Goal: Task Accomplishment & Management: Use online tool/utility

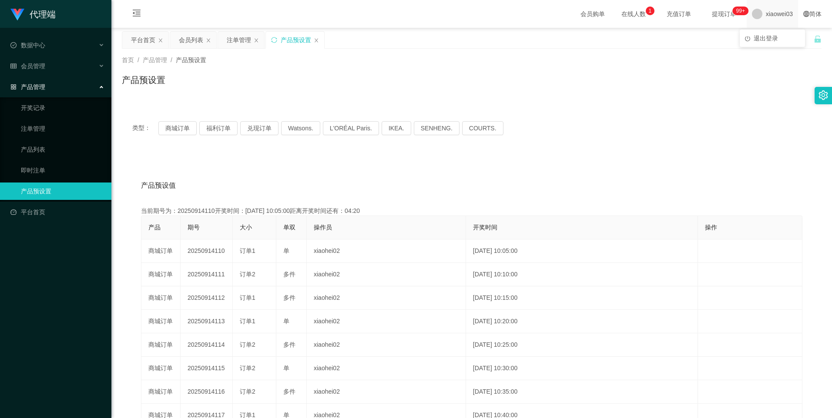
click at [777, 16] on span "xiaowei03" at bounding box center [779, 14] width 27 height 28
click at [786, 39] on div "平台首页 会员列表 注单管理 产品预设置" at bounding box center [468, 46] width 692 height 30
click at [779, 13] on span "xiaowei03" at bounding box center [779, 14] width 27 height 28
click at [774, 39] on div "平台首页 会员列表 注单管理 产品预设置" at bounding box center [468, 46] width 692 height 30
click at [766, 17] on span "xiaowei03" at bounding box center [779, 14] width 27 height 28
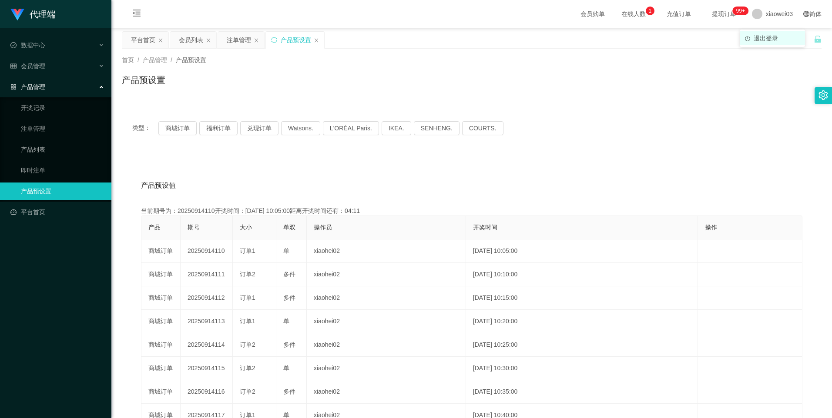
click at [762, 37] on span "退出登录" at bounding box center [765, 38] width 24 height 7
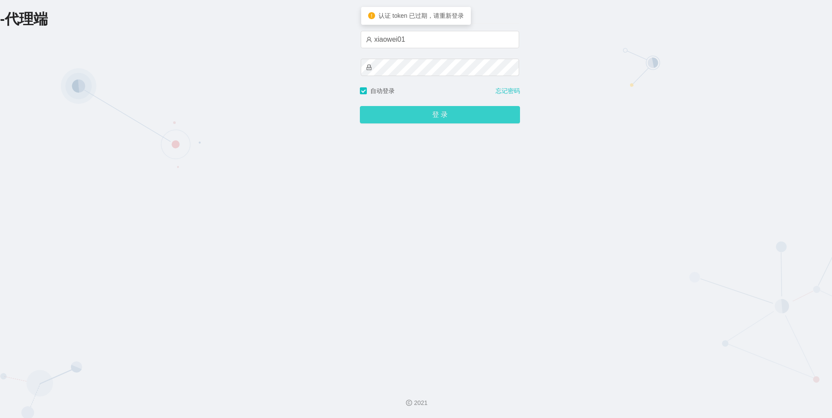
click at [430, 116] on button "登 录" at bounding box center [440, 114] width 160 height 17
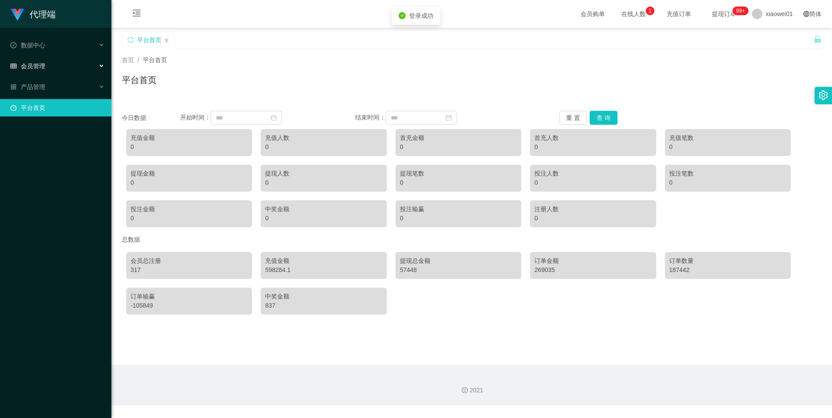
click at [64, 63] on div "会员管理" at bounding box center [55, 65] width 111 height 17
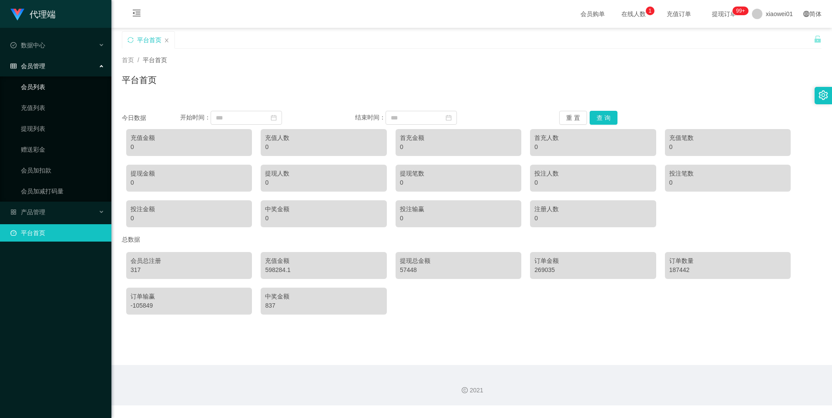
click at [64, 88] on link "会员列表" at bounding box center [63, 86] width 84 height 17
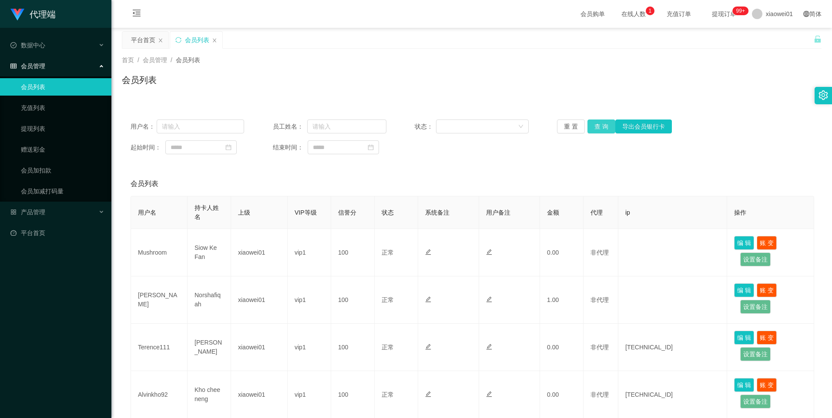
click at [595, 125] on button "查 询" at bounding box center [601, 127] width 28 height 14
click at [606, 122] on button "查 询" at bounding box center [601, 127] width 28 height 14
click at [140, 40] on div "平台首页" at bounding box center [143, 40] width 24 height 17
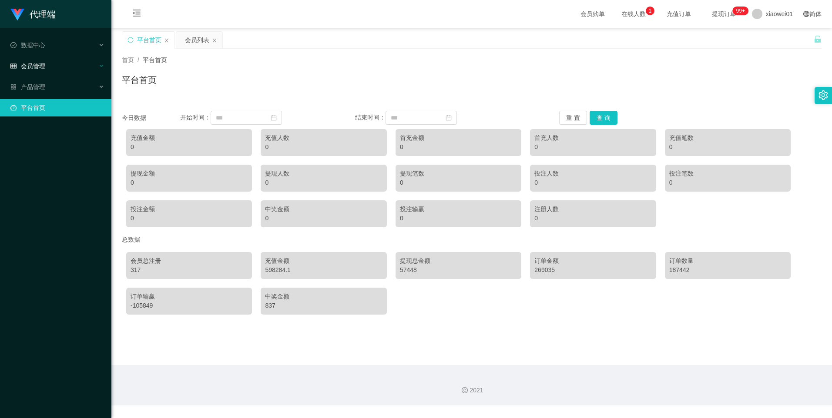
click at [51, 64] on div "会员管理" at bounding box center [55, 65] width 111 height 17
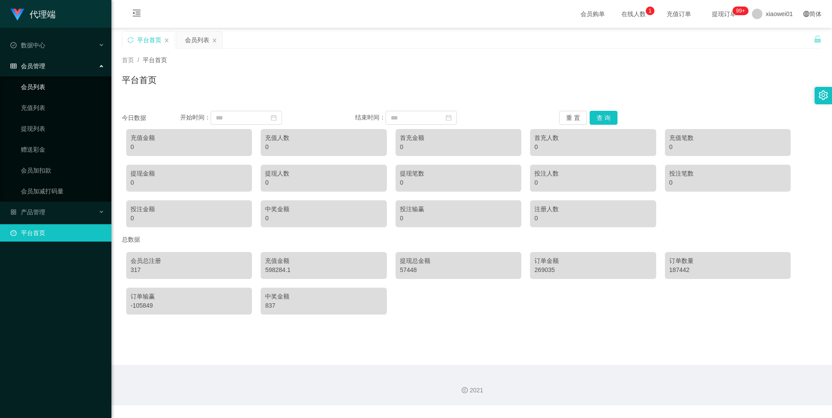
click at [41, 91] on link "会员列表" at bounding box center [63, 86] width 84 height 17
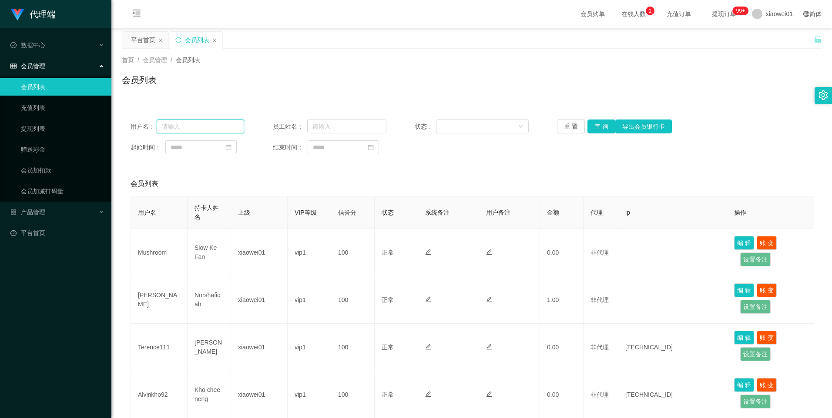
click at [202, 132] on input "text" at bounding box center [201, 127] width 88 height 14
click at [54, 62] on div "会员管理" at bounding box center [55, 65] width 111 height 17
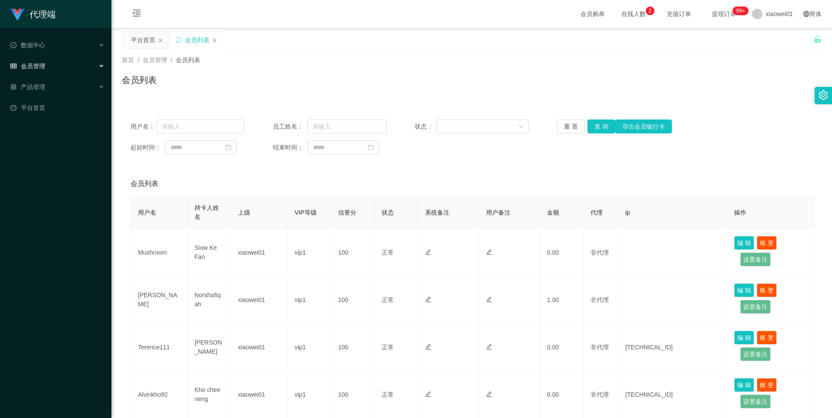
click at [61, 36] on ul "数据中心 会员管理 会员列表 充值列表 提现列表 赠送彩金 会员加扣款 会员加减打码量 产品管理 平台首页" at bounding box center [55, 76] width 111 height 97
click at [59, 42] on div "数据中心" at bounding box center [55, 45] width 111 height 17
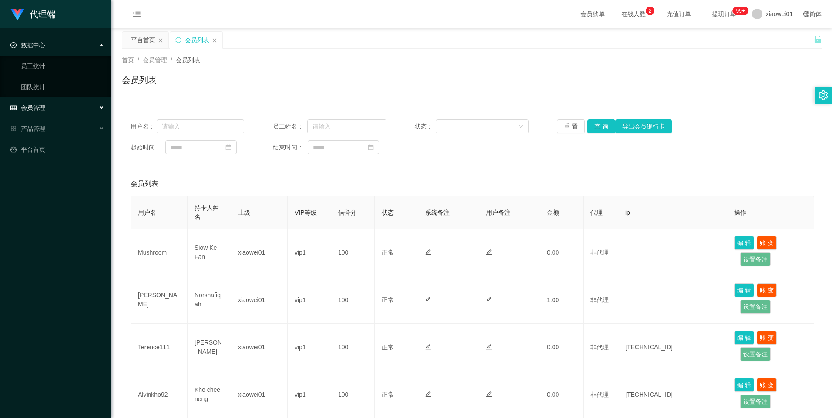
click at [58, 47] on div "数据中心" at bounding box center [55, 45] width 111 height 17
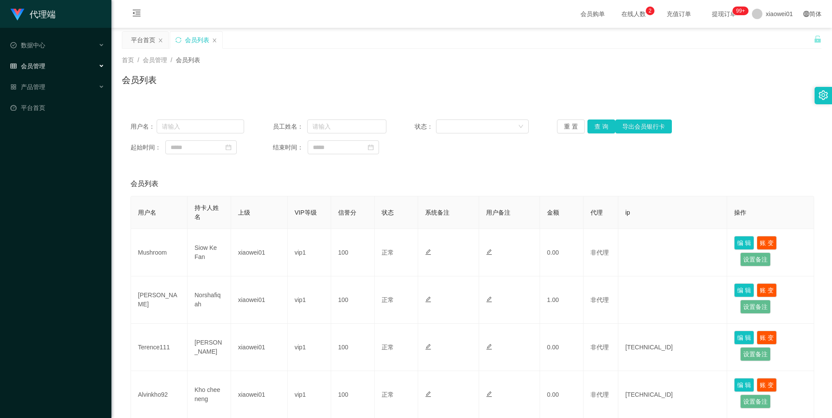
click at [50, 66] on div "会员管理" at bounding box center [55, 65] width 111 height 17
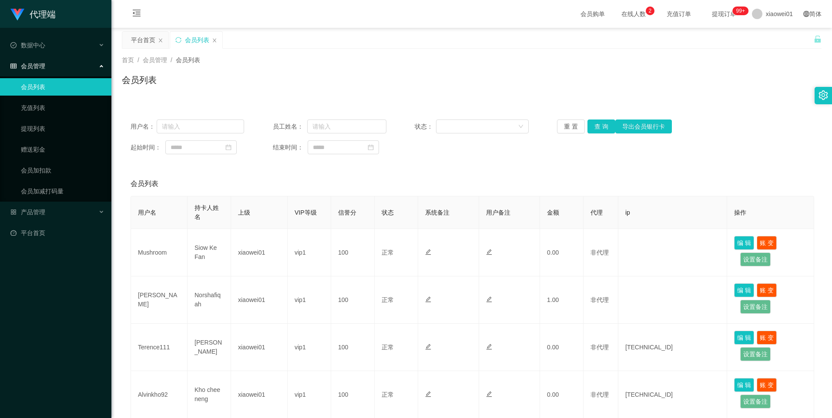
click at [57, 66] on div "会员管理" at bounding box center [55, 65] width 111 height 17
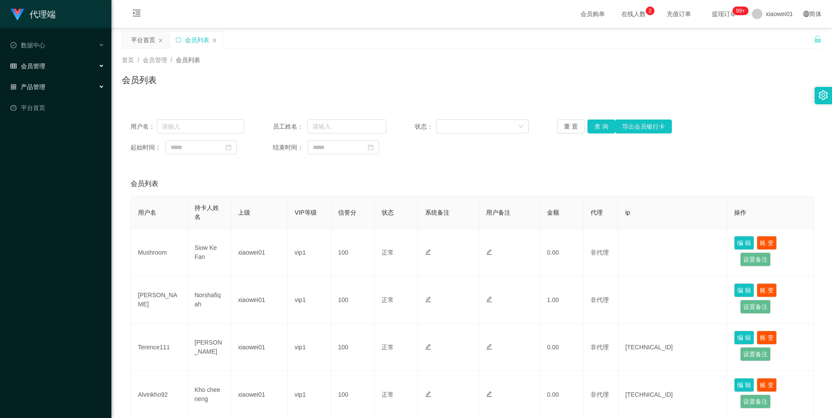
click at [40, 86] on span "产品管理" at bounding box center [27, 87] width 35 height 7
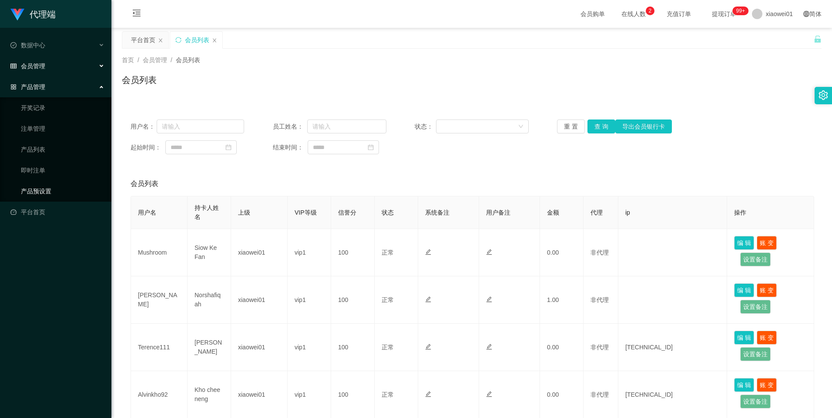
click at [40, 189] on link "产品预设置" at bounding box center [63, 191] width 84 height 17
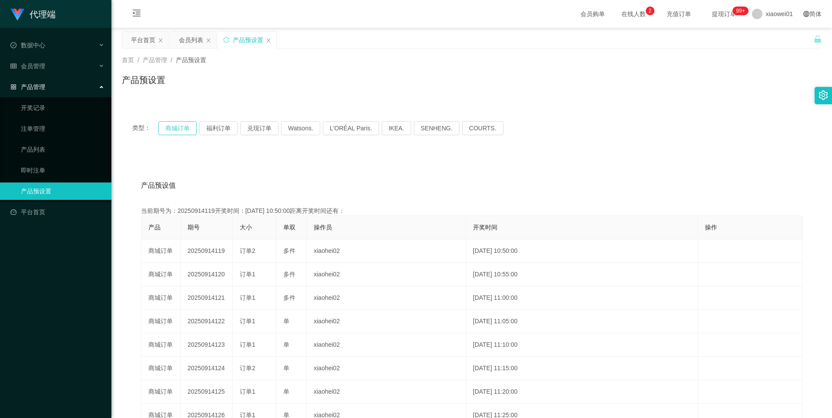
click at [179, 127] on button "商城订单" at bounding box center [177, 128] width 38 height 14
click at [182, 130] on button "商城订单" at bounding box center [177, 128] width 38 height 14
click at [176, 128] on button "商城订单" at bounding box center [177, 128] width 38 height 14
click at [177, 120] on div "类型： 商城订单 福利订单 兑现订单 Watsons. L'ORÉAL Paris. IKEA. [GEOGRAPHIC_DATA]. COURTS." at bounding box center [472, 128] width 700 height 35
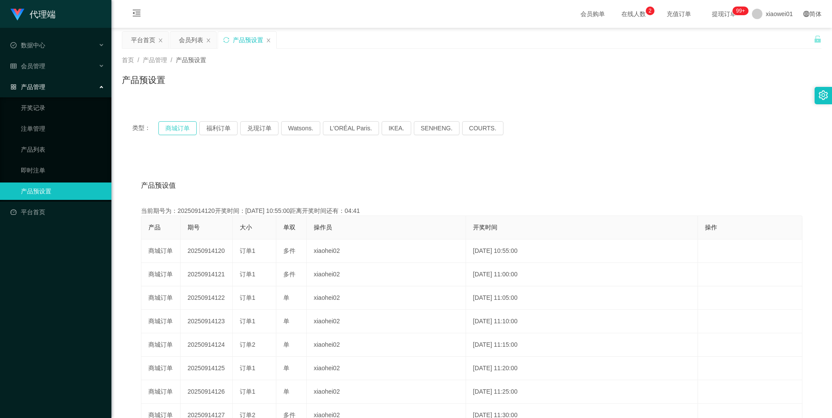
click at [175, 124] on button "商城订单" at bounding box center [177, 128] width 38 height 14
click at [182, 128] on button "商城订单" at bounding box center [177, 128] width 38 height 14
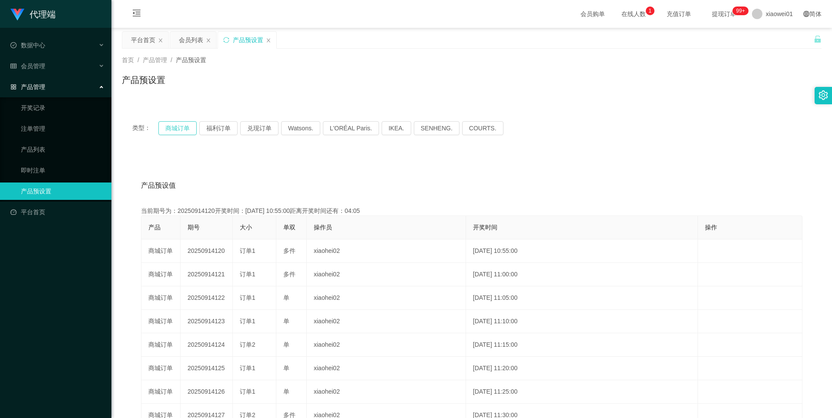
click at [174, 133] on button "商城订单" at bounding box center [177, 128] width 38 height 14
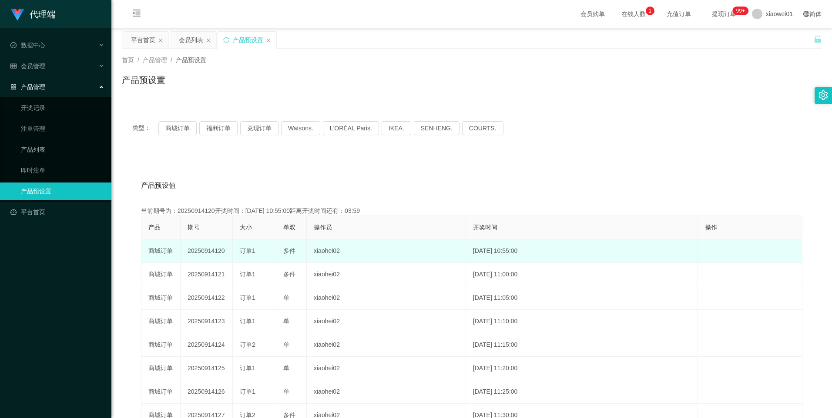
click at [203, 257] on td "20250914120" at bounding box center [207, 251] width 52 height 23
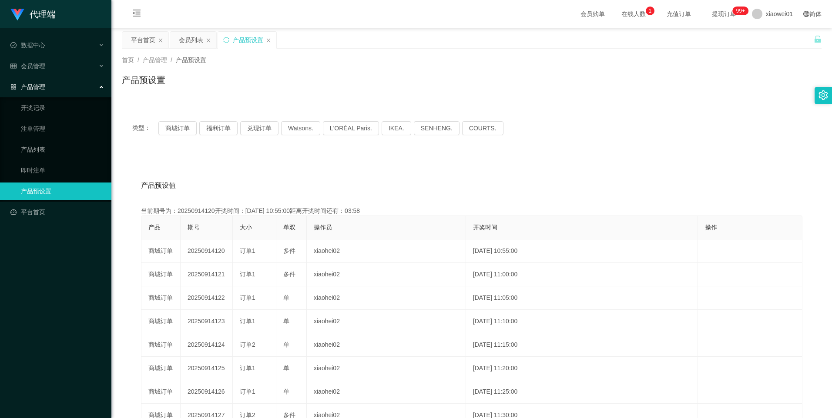
copy td "20250914120"
click at [191, 44] on div "会员列表" at bounding box center [191, 40] width 24 height 17
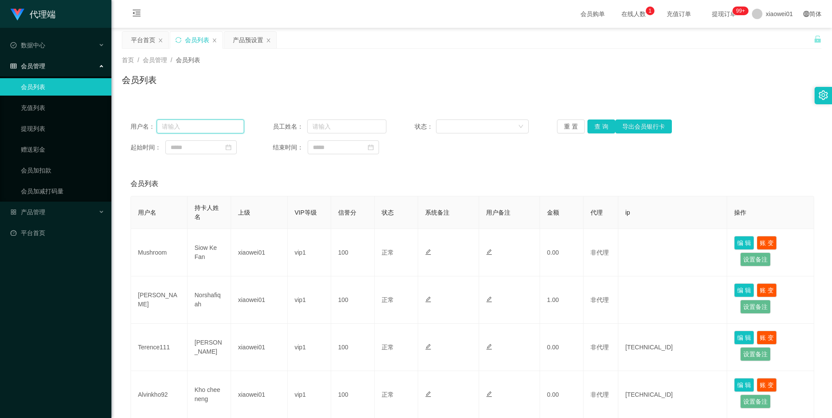
click at [202, 130] on input "text" at bounding box center [201, 127] width 88 height 14
paste input "Terence111"
type input "Terence111"
click at [596, 127] on button "查 询" at bounding box center [601, 127] width 28 height 14
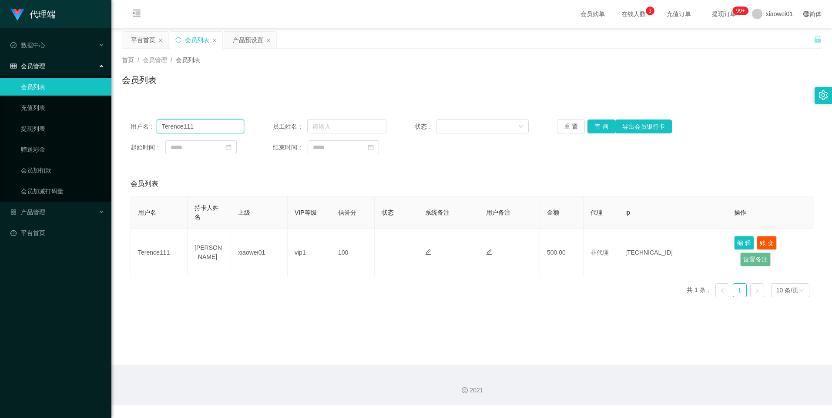
click at [199, 127] on input "Terence111" at bounding box center [201, 127] width 88 height 14
click at [48, 66] on div "会员管理" at bounding box center [55, 65] width 111 height 17
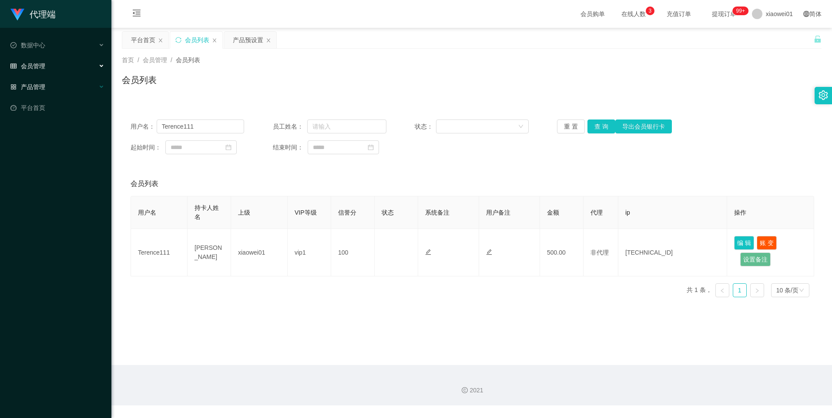
click at [47, 90] on div "产品管理" at bounding box center [55, 86] width 111 height 17
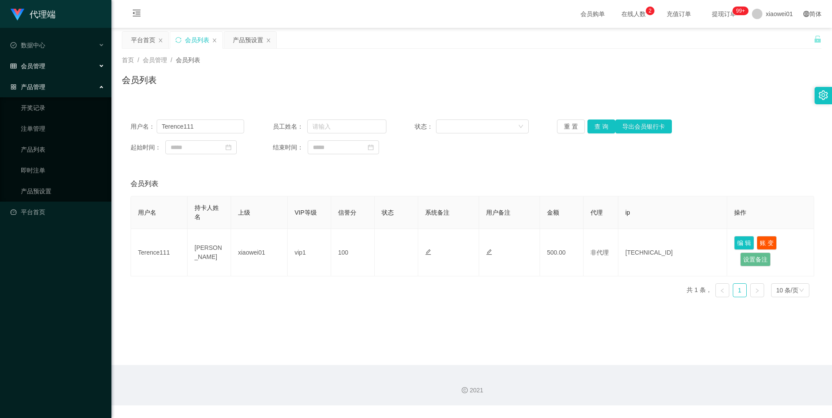
click at [49, 79] on div "产品管理" at bounding box center [55, 86] width 111 height 17
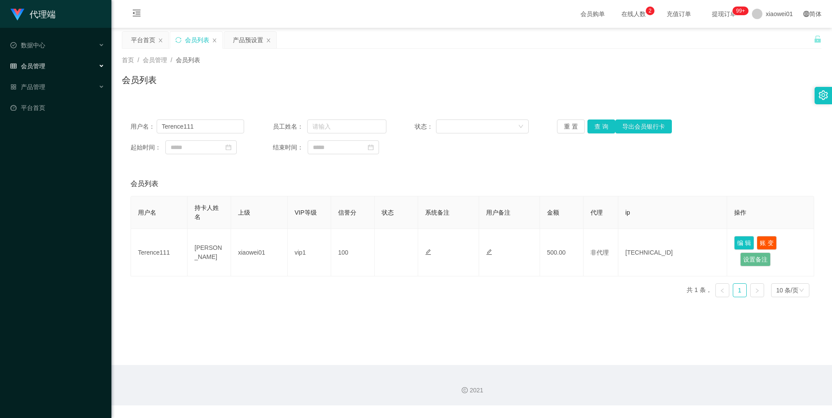
click at [49, 66] on div "会员管理" at bounding box center [55, 65] width 111 height 17
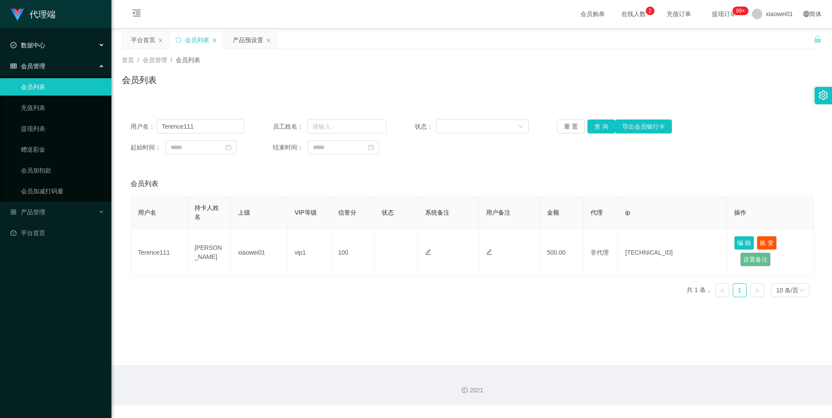
click at [48, 46] on div "数据中心" at bounding box center [55, 45] width 111 height 17
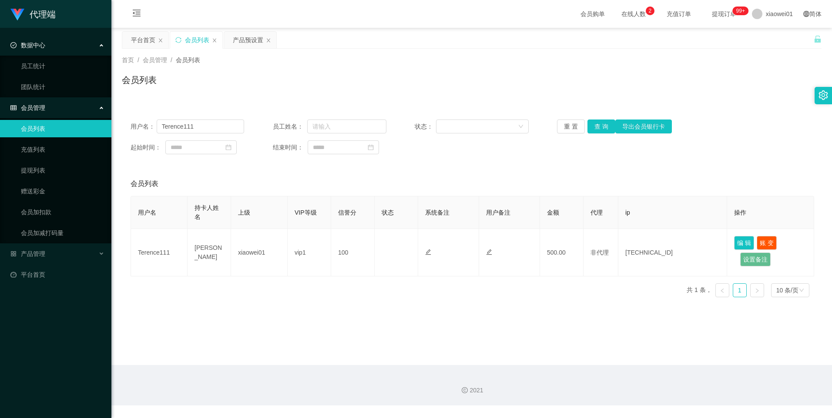
click at [43, 132] on link "会员列表" at bounding box center [63, 128] width 84 height 17
click at [36, 254] on span "产品管理" at bounding box center [27, 254] width 35 height 7
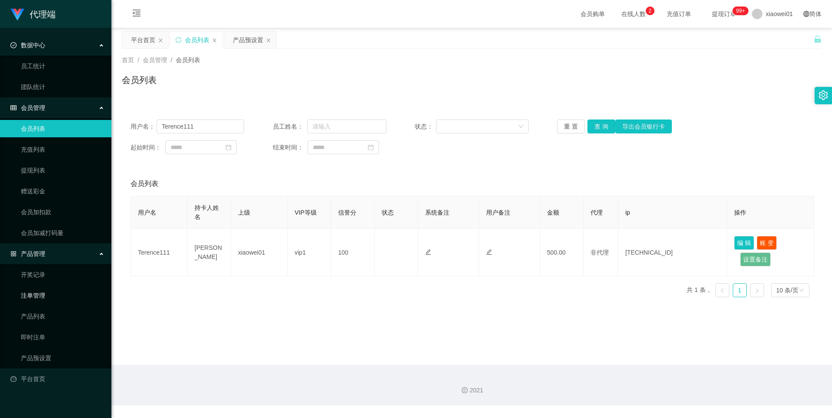
click at [42, 295] on link "注单管理" at bounding box center [63, 295] width 84 height 17
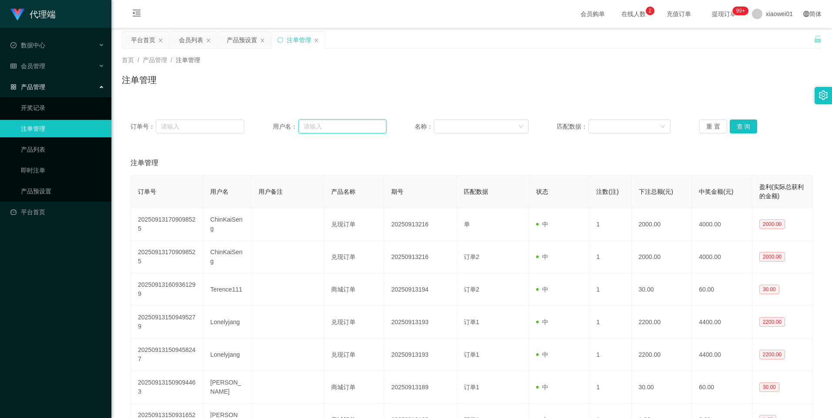
click at [328, 131] on input "text" at bounding box center [342, 127] width 88 height 14
paste input "Terence111"
type input "Terence111"
click at [742, 132] on button "查 询" at bounding box center [744, 127] width 28 height 14
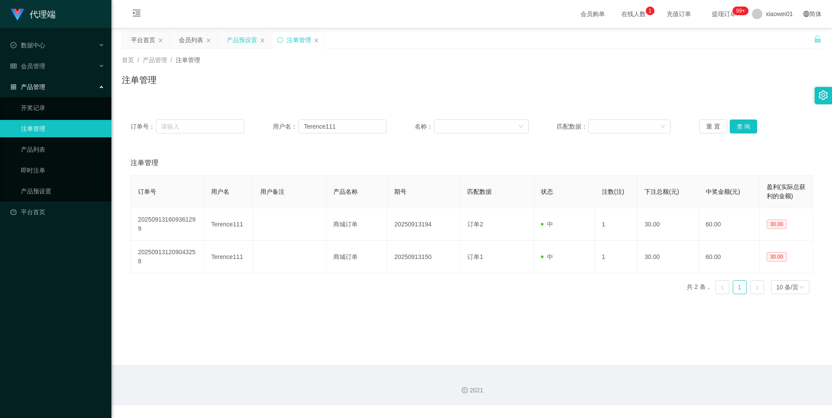
click at [251, 41] on div "产品预设置" at bounding box center [242, 40] width 30 height 17
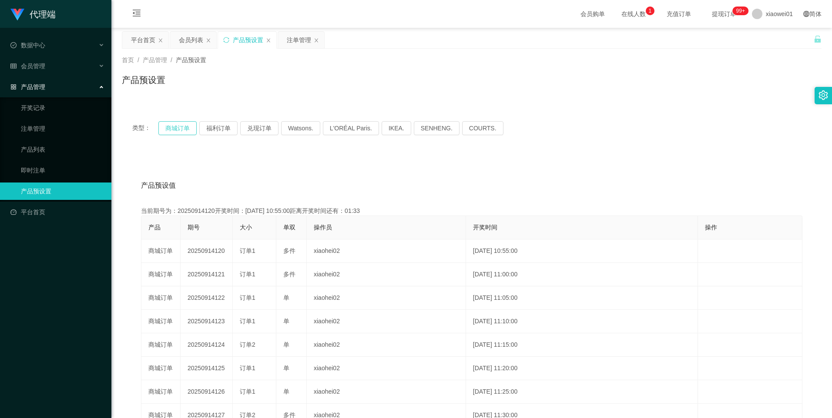
click at [193, 124] on button "商城订单" at bounding box center [177, 128] width 38 height 14
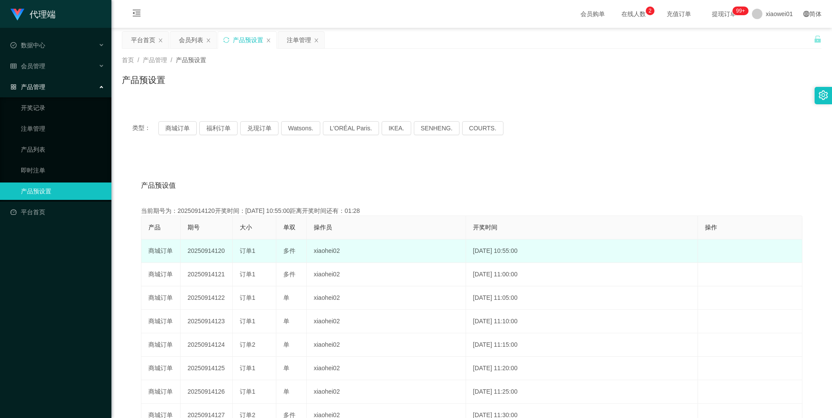
click at [208, 254] on td "20250914120" at bounding box center [207, 251] width 52 height 23
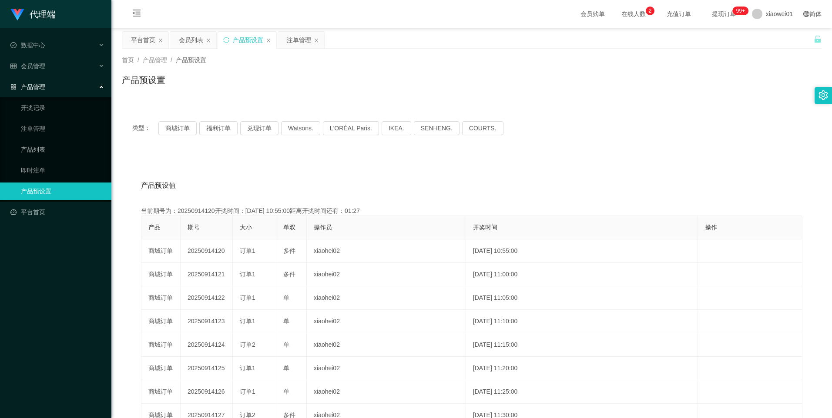
copy td "20250914120"
click at [301, 39] on div "注单管理" at bounding box center [299, 40] width 24 height 17
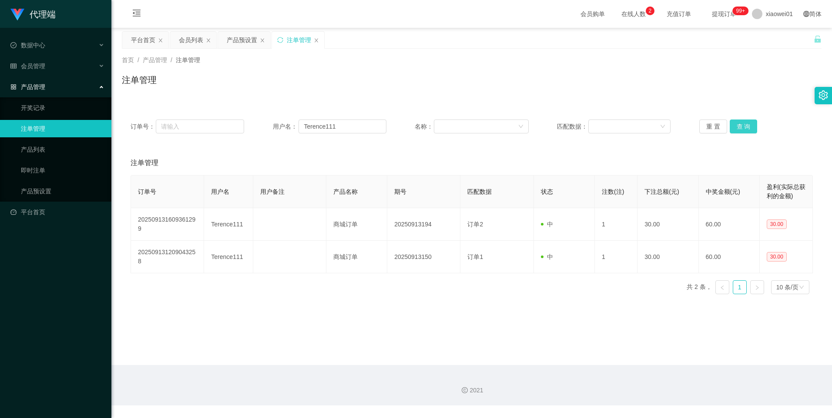
click at [737, 131] on button "查 询" at bounding box center [744, 127] width 28 height 14
click at [243, 40] on div "产品预设置" at bounding box center [242, 40] width 30 height 17
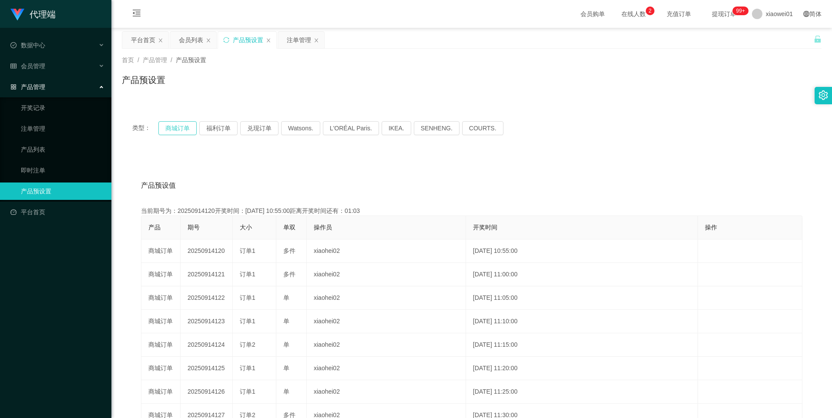
click at [169, 125] on button "商城订单" at bounding box center [177, 128] width 38 height 14
click at [299, 36] on div "注单管理" at bounding box center [299, 40] width 24 height 17
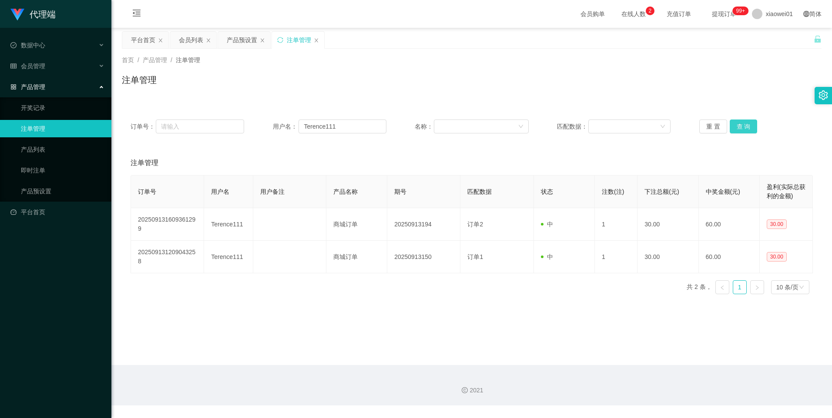
click at [737, 124] on button "查 询" at bounding box center [744, 127] width 28 height 14
click at [737, 124] on div "重 置 查 询" at bounding box center [756, 127] width 114 height 14
click at [739, 125] on button "查 询" at bounding box center [744, 127] width 28 height 14
click at [745, 128] on button "查 询" at bounding box center [744, 127] width 28 height 14
click at [743, 131] on button "查 询" at bounding box center [744, 127] width 28 height 14
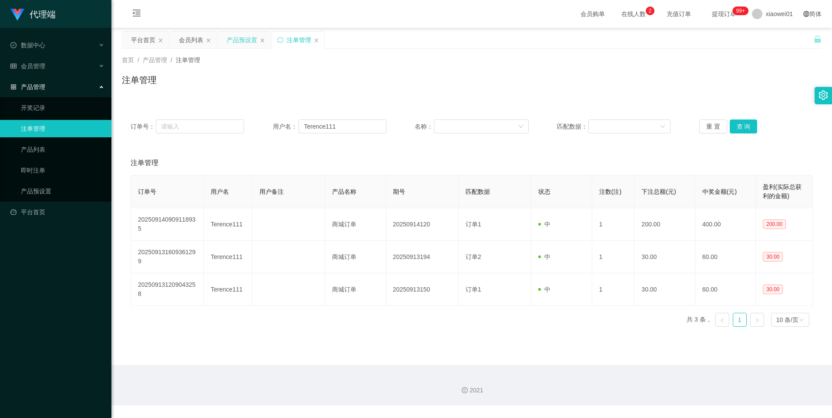
click at [248, 39] on div "产品预设置" at bounding box center [242, 40] width 30 height 17
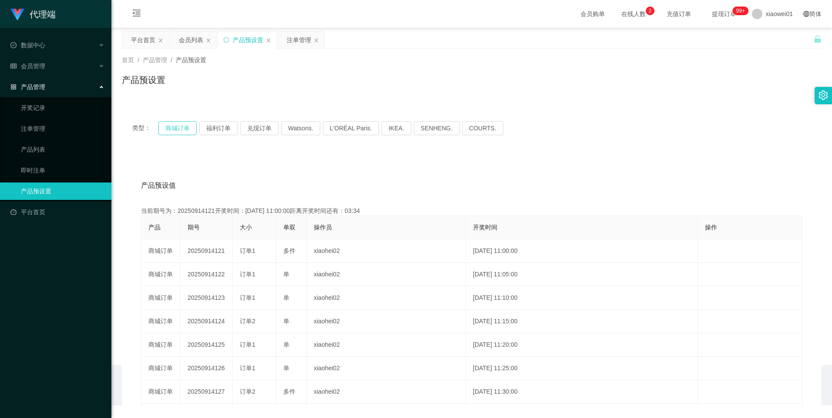
click at [177, 129] on button "商城订单" at bounding box center [177, 128] width 38 height 14
